Goal: Task Accomplishment & Management: Manage account settings

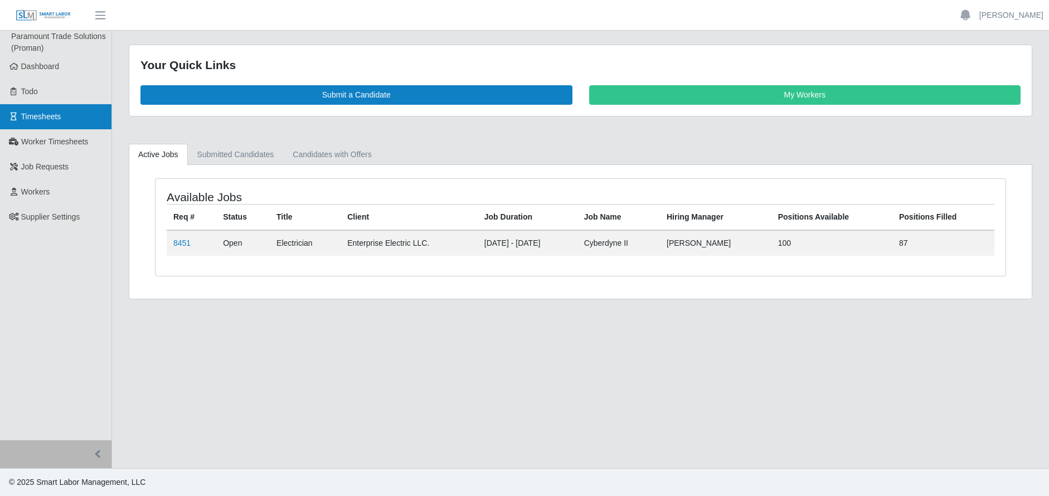
click at [51, 112] on span "Timesheets" at bounding box center [41, 116] width 40 height 9
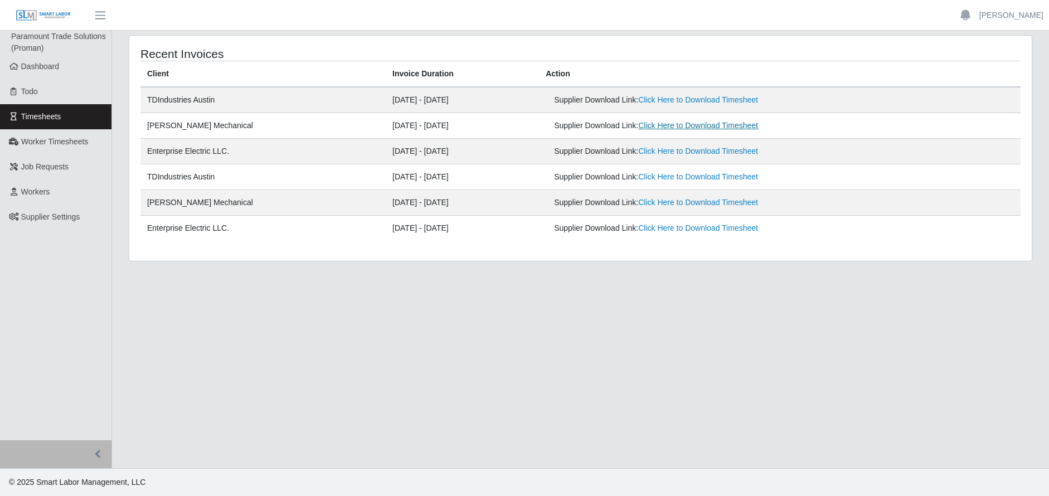
click at [679, 121] on link "Click Here to Download Timesheet" at bounding box center [698, 125] width 120 height 9
click at [999, 17] on link "[PERSON_NAME]" at bounding box center [1011, 15] width 64 height 12
click at [966, 75] on link "Logout" at bounding box center [998, 77] width 100 height 23
